Goal: Task Accomplishment & Management: Use online tool/utility

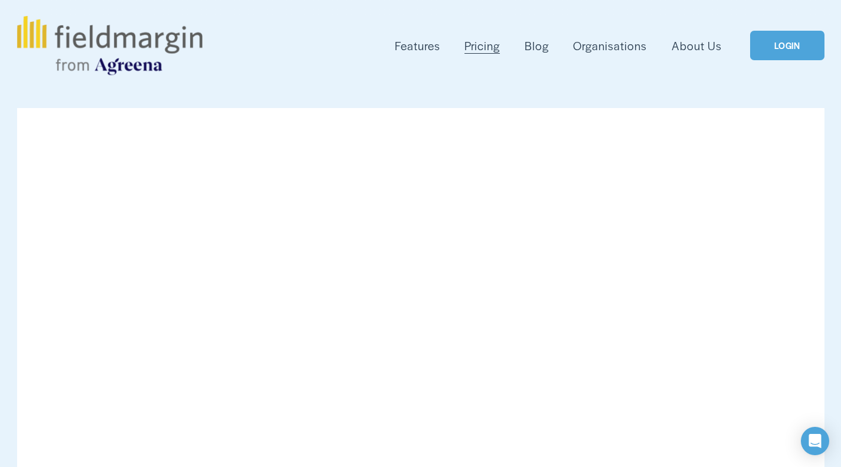
click at [791, 46] on link "LOGIN" at bounding box center [788, 46] width 74 height 30
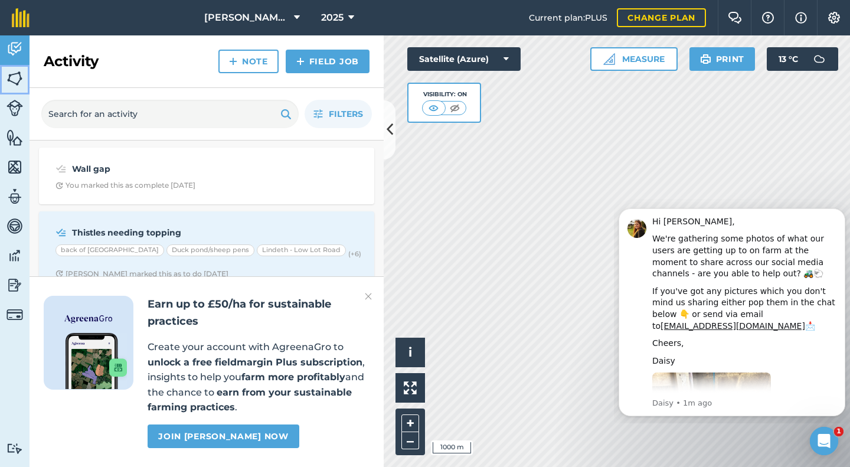
click at [14, 83] on img at bounding box center [14, 79] width 17 height 18
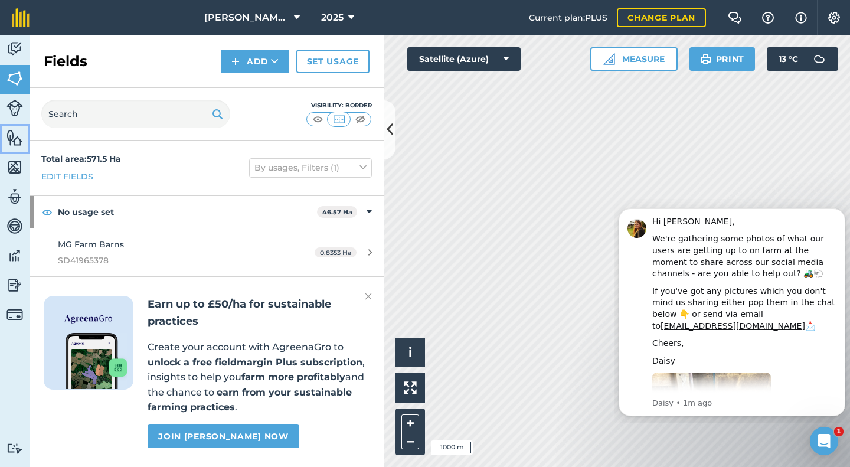
click at [14, 132] on img at bounding box center [14, 138] width 17 height 18
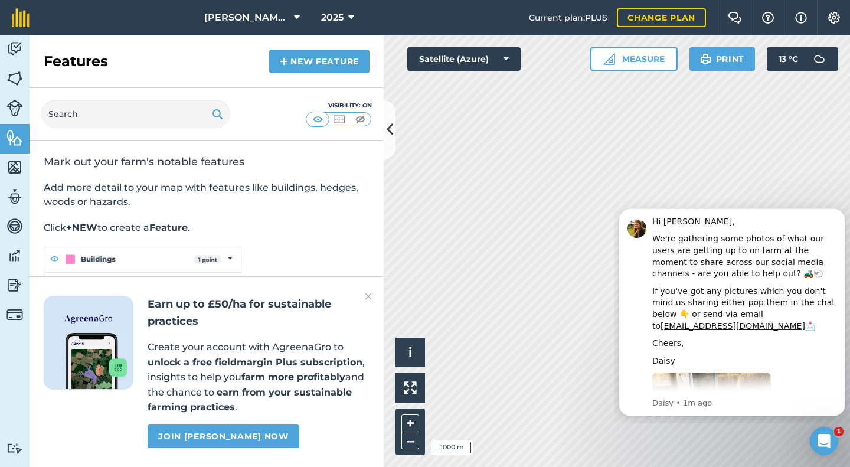
click at [377, 182] on div "Activity Fields Livestock Features Maps Team Vehicles Data Reporting Billing Tu…" at bounding box center [425, 251] width 850 height 432
click at [354, 159] on div "Activity Fields Livestock Features Maps Team Vehicles Data Reporting Billing Tu…" at bounding box center [425, 251] width 850 height 432
click at [839, 211] on icon "Dismiss notification" at bounding box center [842, 211] width 6 height 6
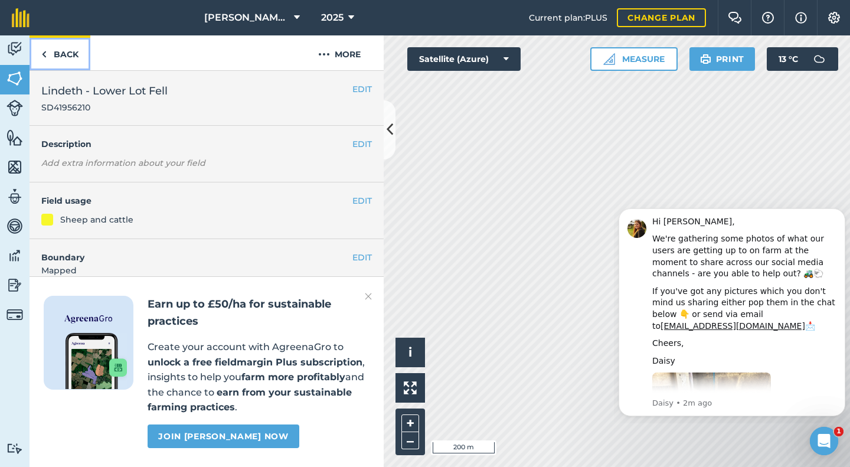
click at [52, 55] on link "Back" at bounding box center [60, 52] width 61 height 35
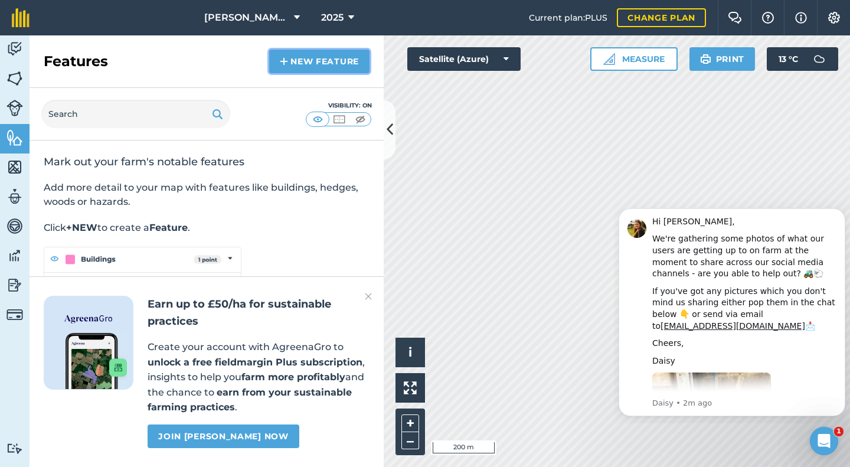
click at [281, 56] on img at bounding box center [284, 61] width 8 height 14
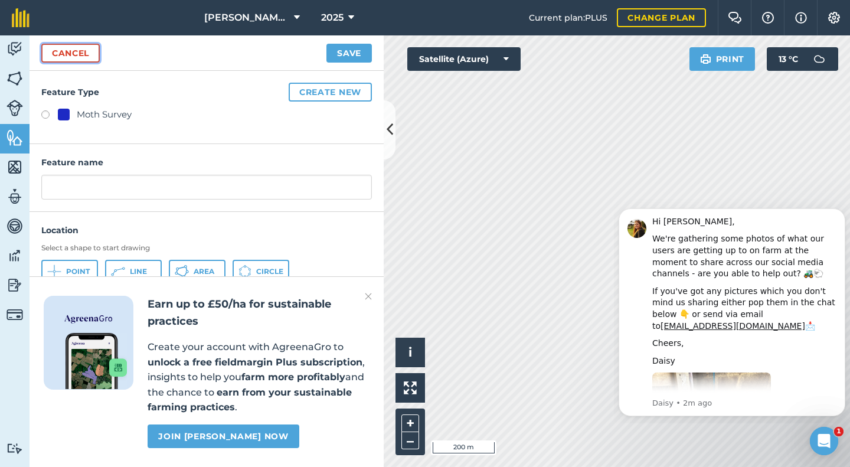
click at [81, 54] on link "Cancel" at bounding box center [70, 53] width 58 height 19
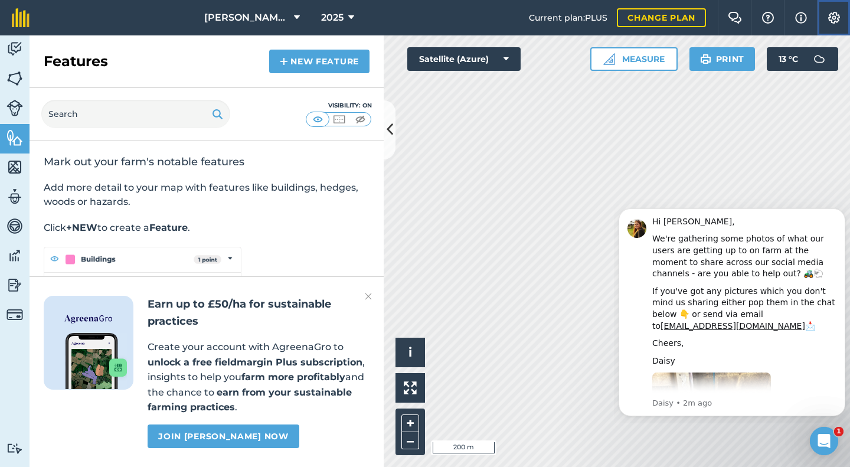
click at [836, 16] on img at bounding box center [834, 18] width 14 height 12
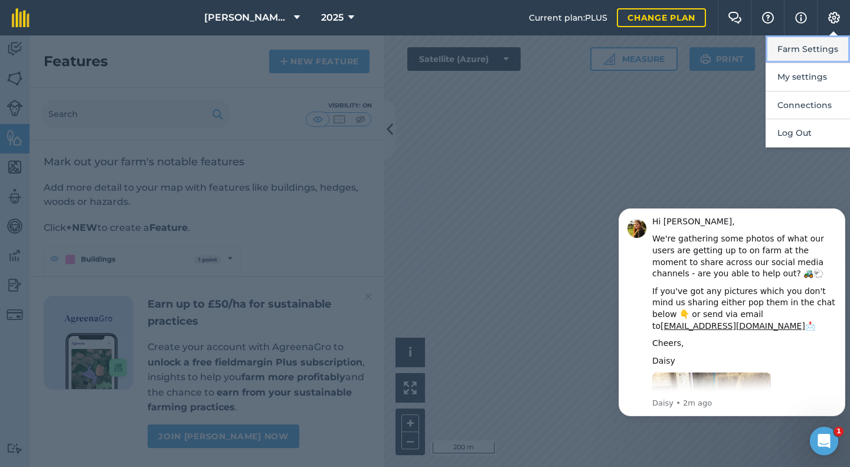
click at [804, 46] on button "Farm Settings" at bounding box center [808, 49] width 84 height 28
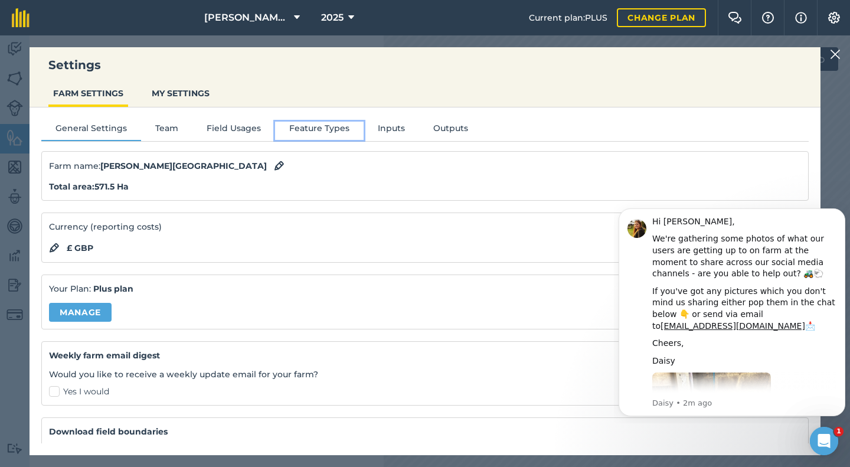
click at [307, 127] on button "Feature Types" at bounding box center [319, 131] width 89 height 18
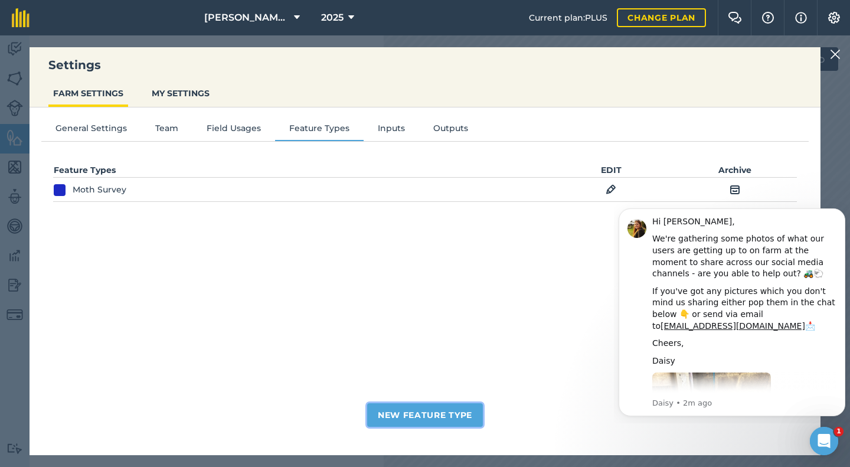
click at [426, 416] on button "New Feature Type" at bounding box center [425, 415] width 116 height 24
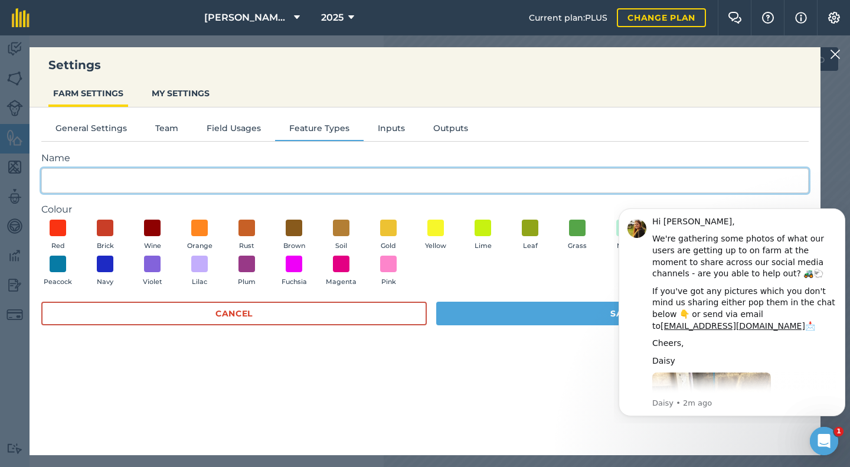
click at [75, 179] on input "Name" at bounding box center [425, 180] width 768 height 25
type input "monitoring transect"
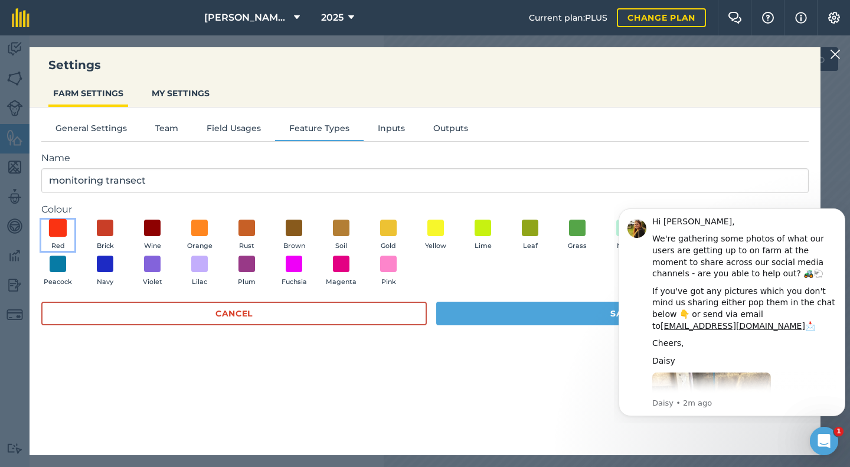
click at [55, 221] on span at bounding box center [58, 227] width 18 height 18
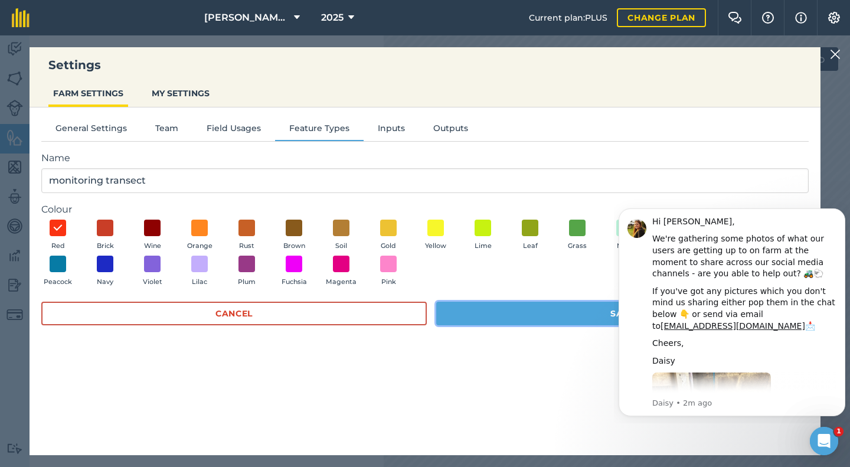
click at [555, 313] on button "Save" at bounding box center [622, 314] width 373 height 24
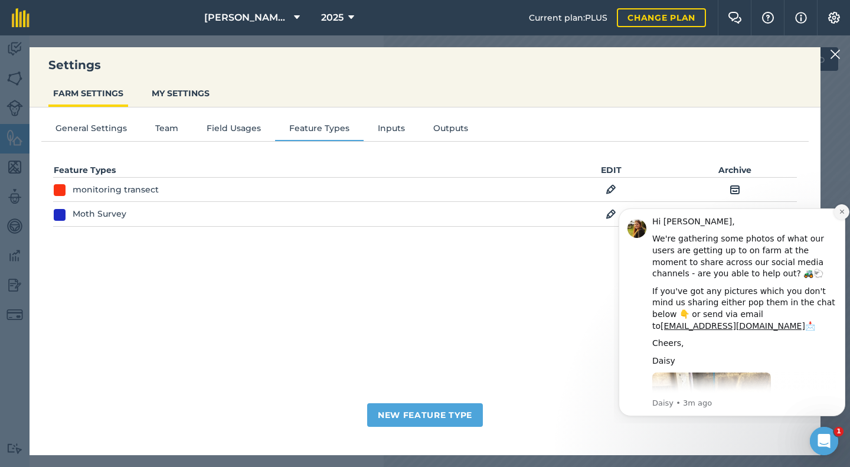
click at [843, 214] on icon "Dismiss notification" at bounding box center [842, 211] width 6 height 6
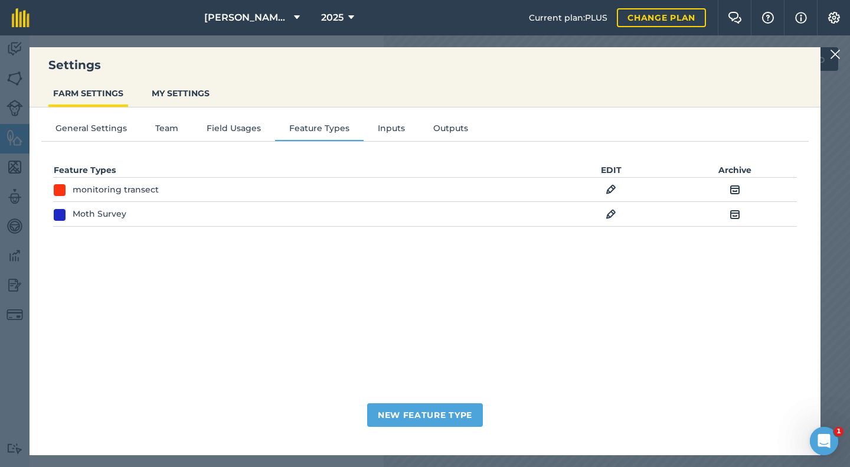
click at [613, 188] on img at bounding box center [611, 189] width 11 height 14
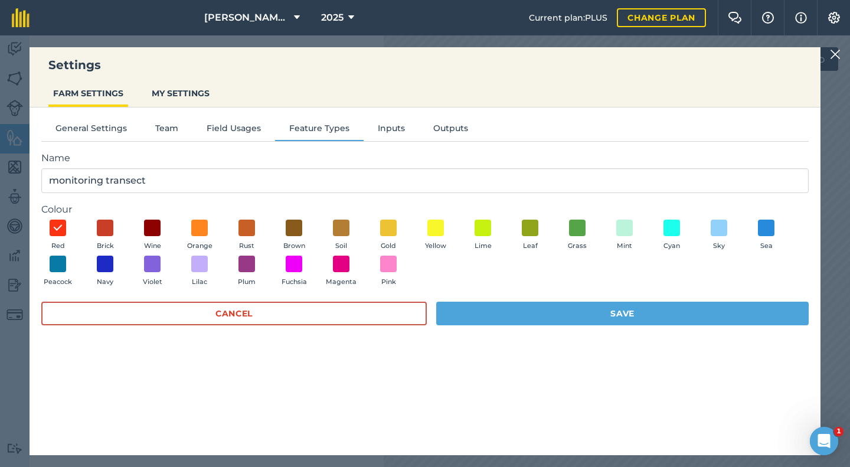
click at [837, 58] on img at bounding box center [835, 54] width 11 height 14
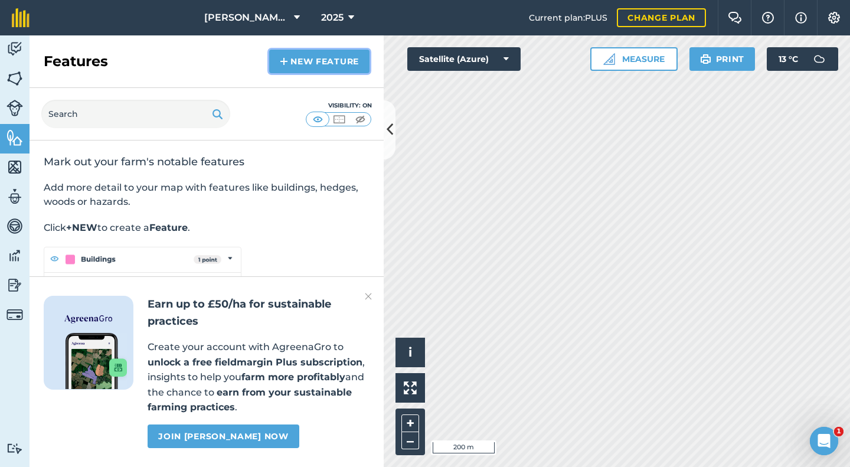
click at [300, 64] on link "New feature" at bounding box center [319, 62] width 100 height 24
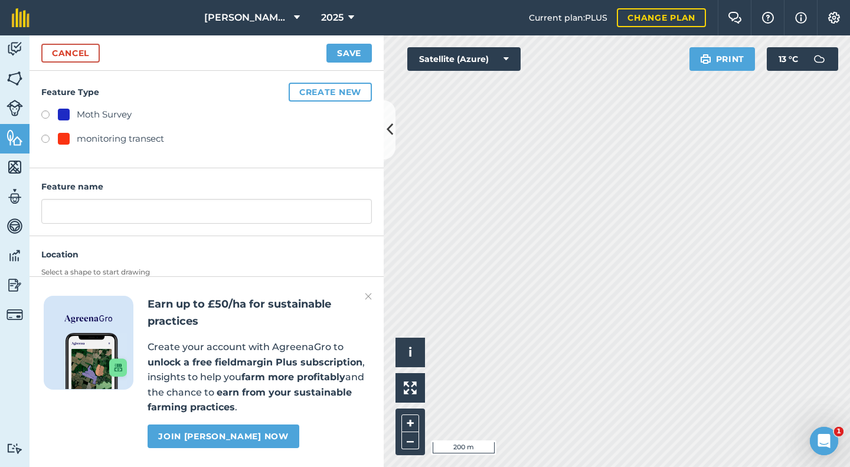
click at [46, 136] on label at bounding box center [49, 141] width 17 height 12
radio input "true"
type input "monitoring transect"
click at [120, 271] on h3 "Select a shape to start drawing" at bounding box center [206, 271] width 331 height 9
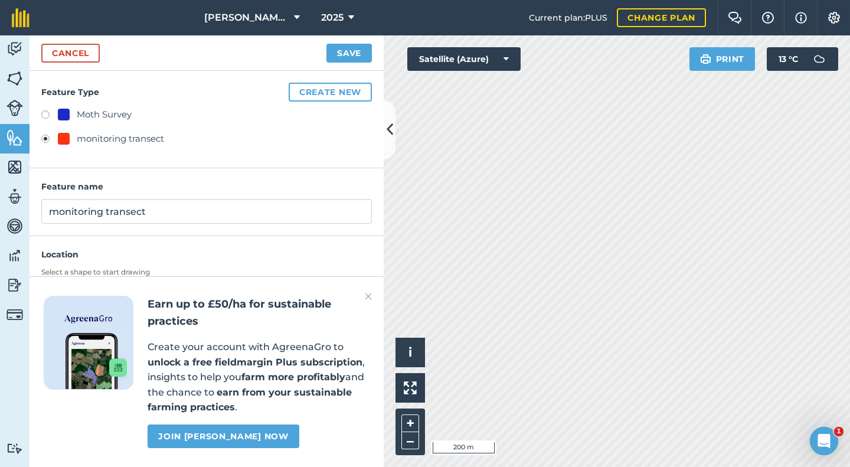
click at [371, 299] on img at bounding box center [368, 296] width 7 height 14
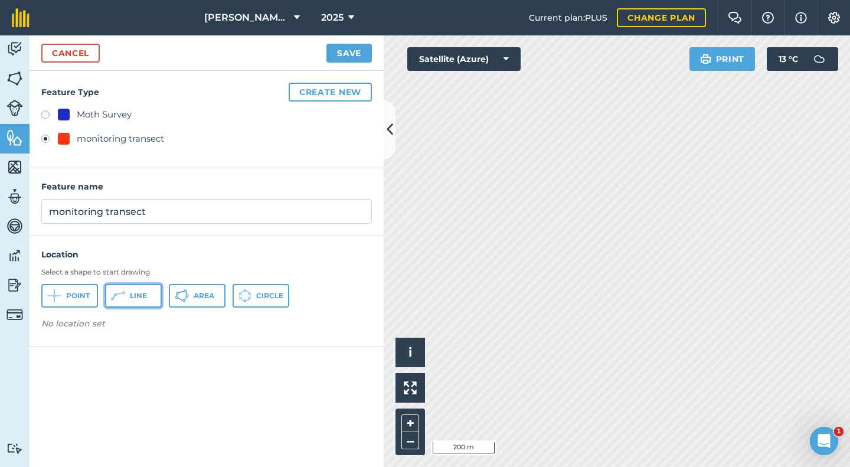
click at [135, 297] on span "Line" at bounding box center [138, 295] width 17 height 9
click at [84, 351] on span "View on map" at bounding box center [85, 351] width 57 height 13
click at [342, 51] on button "Save" at bounding box center [349, 53] width 45 height 19
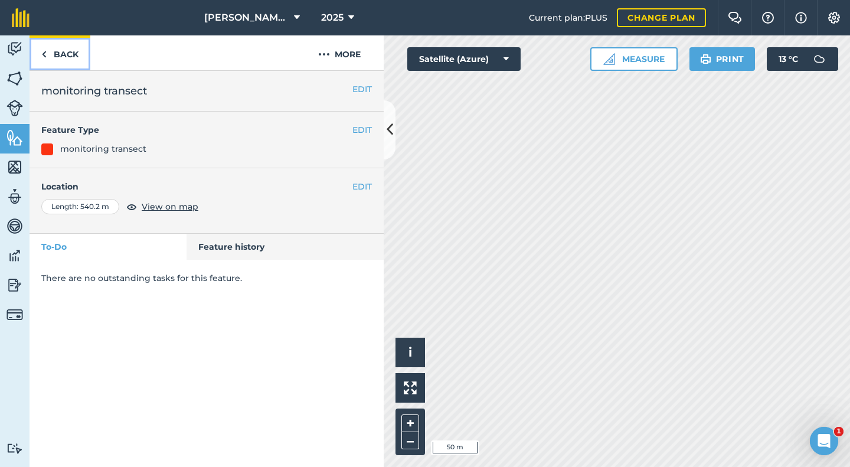
click at [46, 56] on img at bounding box center [43, 54] width 5 height 14
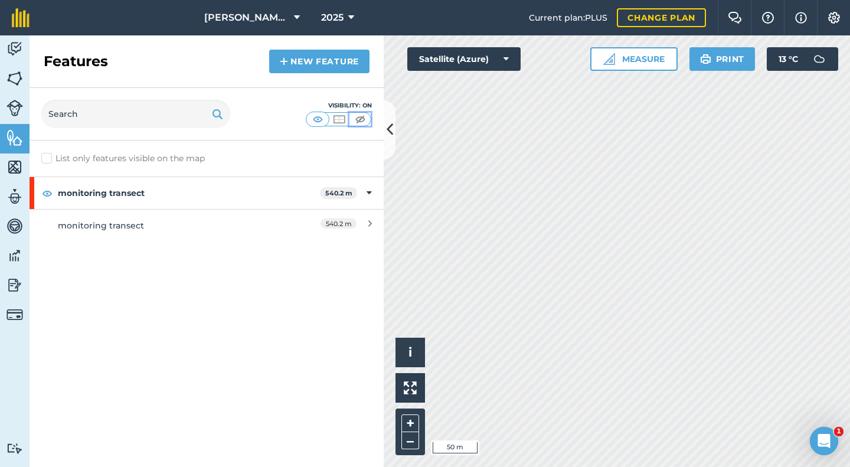
click at [363, 119] on img at bounding box center [360, 119] width 15 height 12
click at [315, 120] on img at bounding box center [318, 119] width 15 height 12
click at [832, 18] on img at bounding box center [834, 18] width 14 height 12
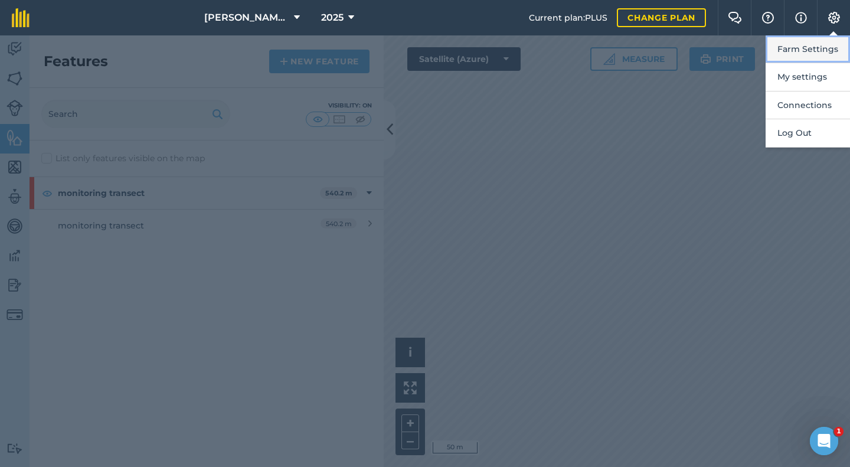
click at [800, 48] on button "Farm Settings" at bounding box center [808, 49] width 84 height 28
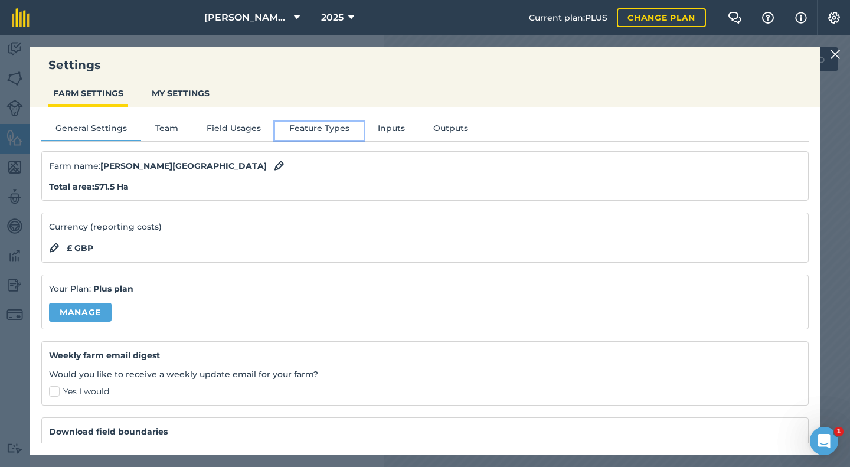
click at [316, 133] on button "Feature Types" at bounding box center [319, 131] width 89 height 18
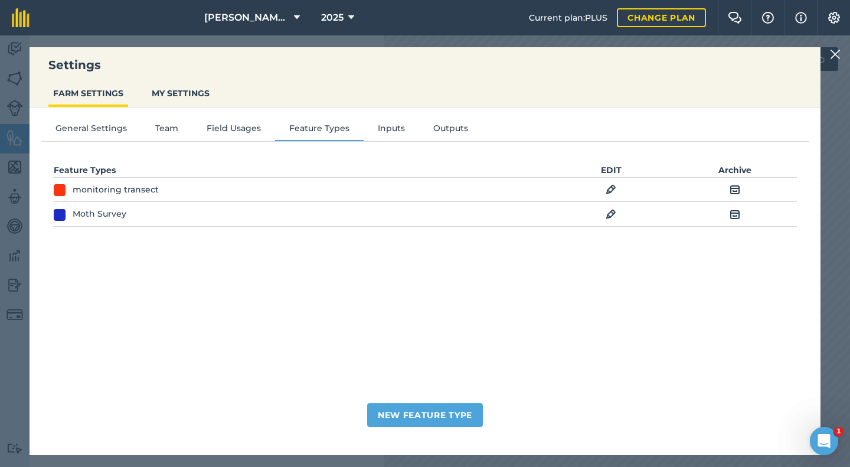
click at [614, 187] on img at bounding box center [611, 189] width 11 height 14
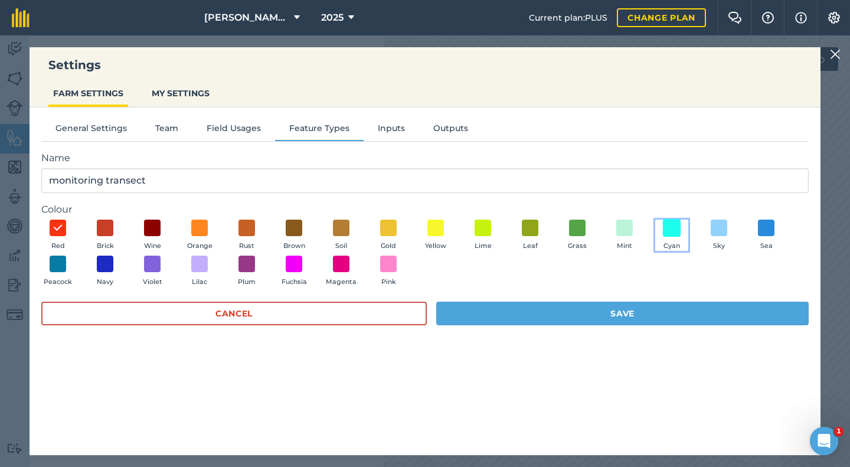
click at [671, 228] on span at bounding box center [672, 227] width 18 height 18
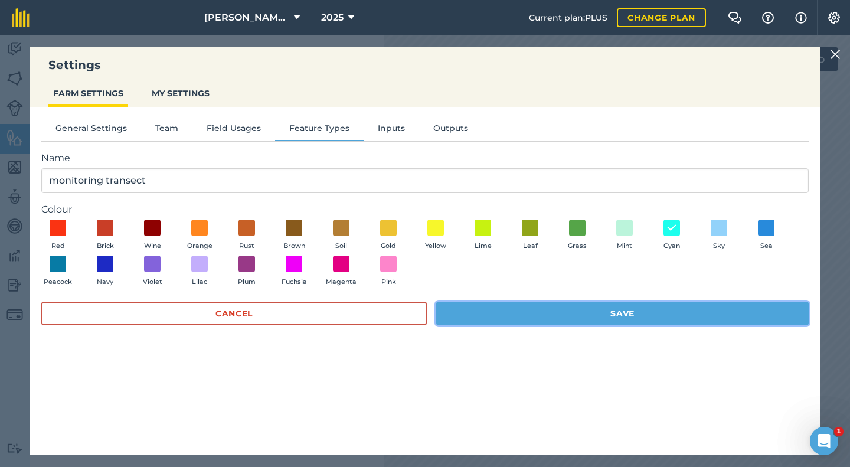
click at [568, 311] on button "Save" at bounding box center [622, 314] width 373 height 24
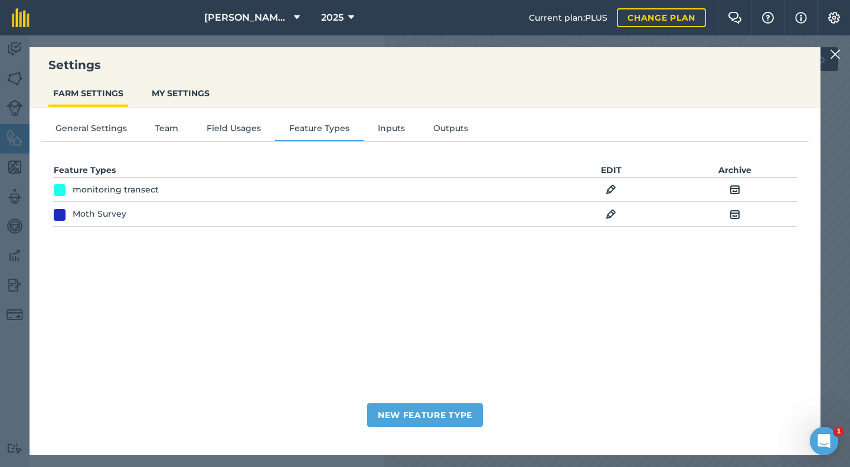
click at [838, 57] on img at bounding box center [835, 54] width 11 height 14
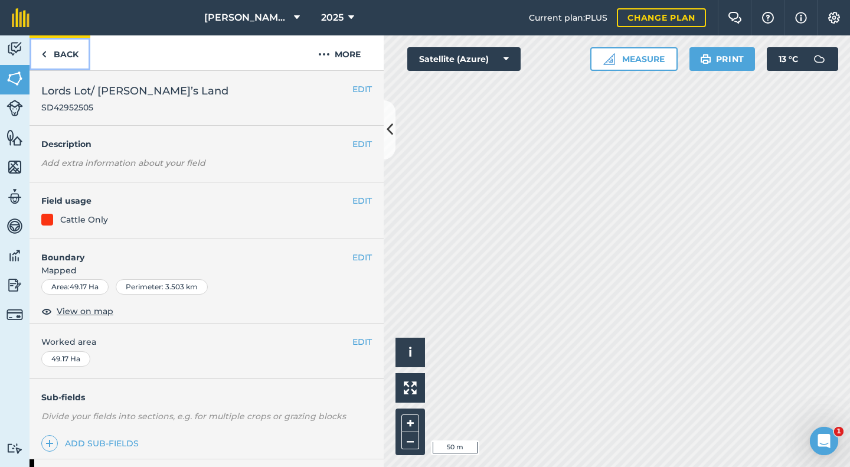
click at [66, 55] on link "Back" at bounding box center [60, 52] width 61 height 35
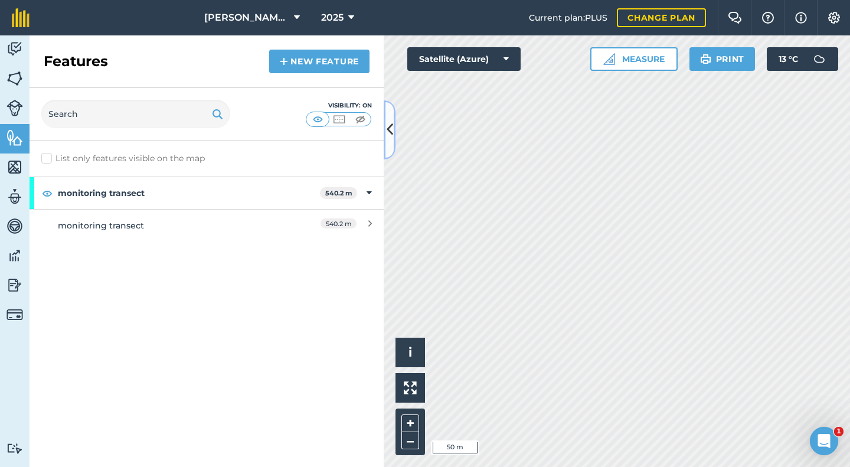
click at [391, 131] on icon at bounding box center [390, 129] width 6 height 21
